Goal: Check status: Check status

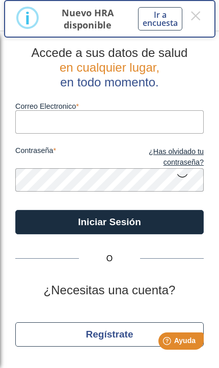
click at [178, 129] on input "Correo Electronico" at bounding box center [109, 121] width 188 height 23
type input "[PERSON_NAME][EMAIL_ADDRESS][DOMAIN_NAME]"
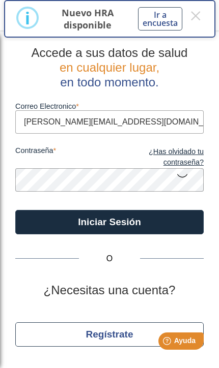
click at [109, 222] on button "Iniciar Sesión" at bounding box center [109, 222] width 188 height 24
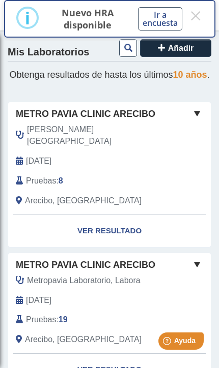
click at [198, 119] on span at bounding box center [197, 113] width 12 height 12
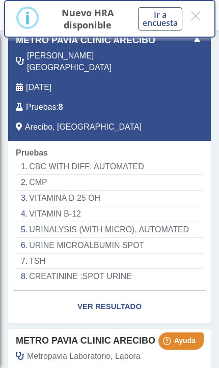
scroll to position [75, 0]
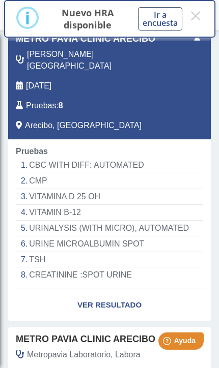
click at [126, 297] on link "Ver Resultado" at bounding box center [109, 305] width 202 height 32
click at [122, 303] on link "Ver Resultado" at bounding box center [109, 305] width 202 height 32
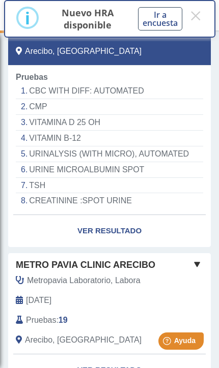
scroll to position [152, 0]
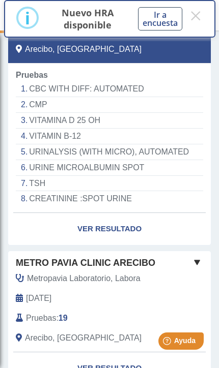
click at [124, 221] on link "Ver Resultado" at bounding box center [109, 229] width 202 height 32
click at [110, 228] on link "Ver Resultado" at bounding box center [109, 229] width 202 height 32
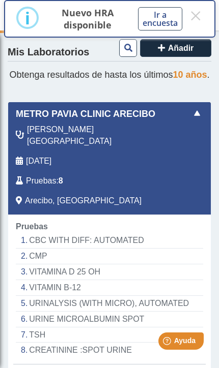
scroll to position [0, 0]
click at [196, 119] on span at bounding box center [197, 113] width 12 height 12
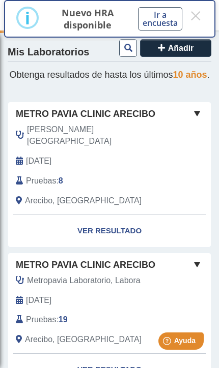
click at [118, 225] on link "Ver Resultado" at bounding box center [109, 231] width 202 height 32
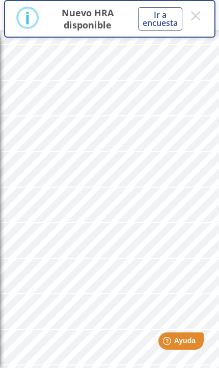
scroll to position [435, 0]
